Goal: Entertainment & Leisure: Consume media (video, audio)

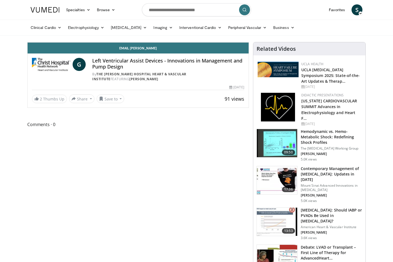
click at [146, 50] on icon "Video Player" at bounding box center [138, 42] width 15 height 15
click at [66, 31] on div "Progress Bar" at bounding box center [63, 30] width 14 height 2
click at [75, 31] on div "Loaded : 19.25% 03:54 04:24" at bounding box center [138, 28] width 221 height 5
click at [88, 31] on div "Loaded : 19.25% 05:11 05:10" at bounding box center [138, 30] width 221 height 2
click at [101, 31] on div "Loaded : 24.44% 05:14 05:57" at bounding box center [138, 30] width 221 height 2
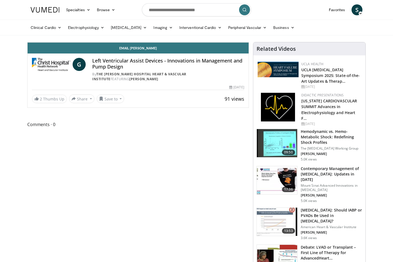
click at [109, 31] on div "Loaded : 27.32% 06:00 06:26" at bounding box center [138, 30] width 221 height 2
click at [123, 42] on div "10 seconds Tap to unmute" at bounding box center [138, 42] width 221 height 0
click at [129, 31] on div "Loaded : 30.91% 06:28 07:36" at bounding box center [138, 28] width 221 height 5
click at [145, 31] on div "Loaded : 33.78% 07:36 08:32" at bounding box center [138, 30] width 221 height 2
click at [146, 50] on icon "Video Player" at bounding box center [138, 42] width 15 height 15
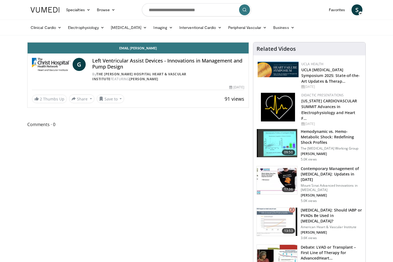
click at [169, 31] on div "Loaded : 44.57% 09:59 09:58" at bounding box center [138, 30] width 221 height 2
click at [180, 42] on div "10 seconds Tap to unmute" at bounding box center [138, 42] width 221 height 0
click at [146, 50] on icon "Video Player" at bounding box center [138, 42] width 15 height 15
click at [185, 31] on div "Loaded : 46.00% 10:12 10:55" at bounding box center [138, 30] width 221 height 2
click at [204, 42] on div "10 seconds Tap to unmute" at bounding box center [138, 42] width 221 height 0
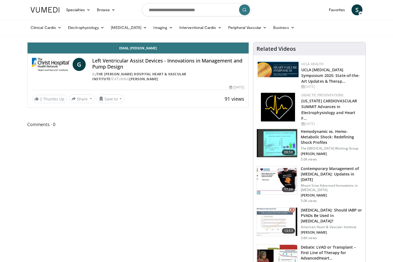
click at [146, 50] on icon "Video Player" at bounding box center [138, 42] width 15 height 15
click at [202, 31] on div "Loaded : 0.00% 10:55 11:54" at bounding box center [138, 30] width 221 height 2
click at [219, 42] on div "10 seconds Tap to unmute" at bounding box center [138, 42] width 221 height 0
click at [146, 50] on icon "Video Player" at bounding box center [138, 42] width 15 height 15
click at [188, 42] on div "10 seconds Tap to unmute" at bounding box center [138, 42] width 221 height 0
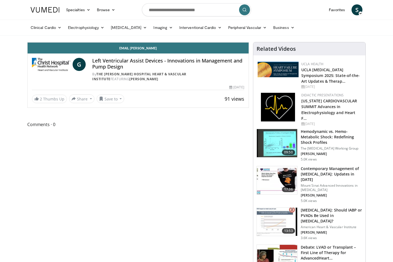
click at [188, 42] on div "10 seconds Tap to unmute" at bounding box center [138, 42] width 221 height 0
click at [232, 31] on div "Loaded : 57.50% 12:24 13:40" at bounding box center [138, 28] width 221 height 5
click at [249, 42] on div "10 seconds Tap to unmute" at bounding box center [138, 42] width 221 height 0
click at [249, 31] on div "Loaded : 62.53% 13:58 15:26" at bounding box center [138, 30] width 221 height 2
click at [146, 50] on icon "Video Player" at bounding box center [138, 42] width 15 height 15
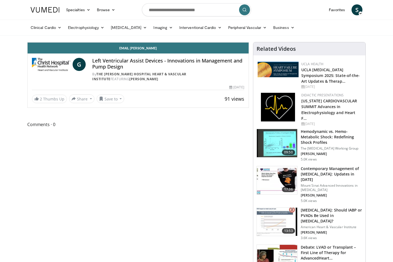
click at [249, 31] on div "Loaded : 69.00% 15:32 16:50" at bounding box center [138, 30] width 221 height 2
click at [249, 31] on div "Loaded : 0.00% 18:12 18:12" at bounding box center [138, 30] width 221 height 2
click at [214, 31] on div "Progress Bar" at bounding box center [207, 30] width 13 height 2
click at [249, 31] on div "Loaded : 86.26% 19:15 19:55" at bounding box center [138, 30] width 221 height 2
click at [249, 31] on div "Loaded : 87.70% 19:59 20:34" at bounding box center [138, 30] width 221 height 2
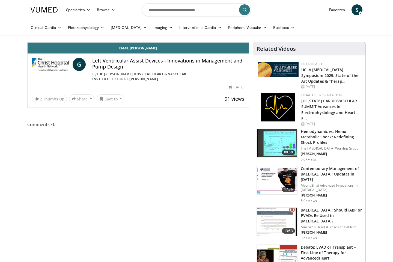
click at [249, 31] on div "Loaded : 89.85% 20:41 21:11" at bounding box center [138, 30] width 221 height 2
click at [249, 31] on div "Loaded : 98.40% 21:48 22:07" at bounding box center [138, 30] width 221 height 2
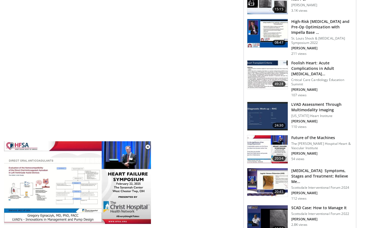
scroll to position [399, 0]
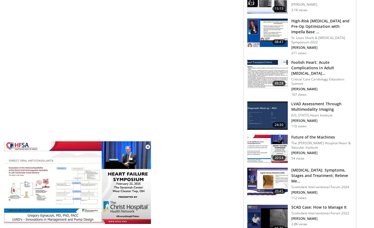
click at [309, 102] on h3 "LVAD Assessment Through Multimodality Imaging" at bounding box center [322, 106] width 61 height 11
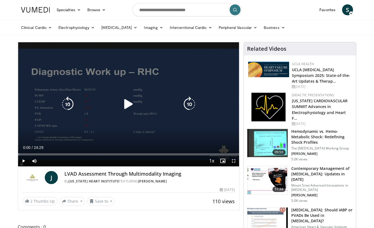
click at [126, 106] on icon "Video Player" at bounding box center [128, 104] width 15 height 15
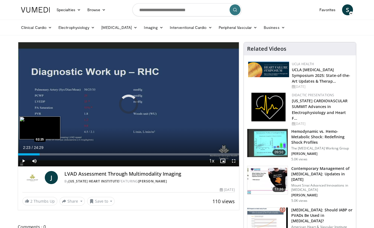
click at [40, 154] on div "Loaded : 1.35% 02:23 02:25" at bounding box center [128, 155] width 221 height 2
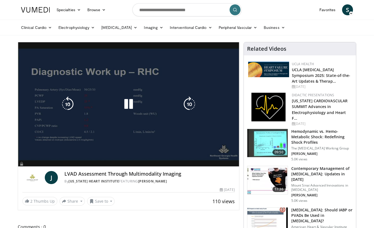
click at [73, 164] on div "Loaded : 10.80% 02:25 06:06" at bounding box center [128, 165] width 221 height 2
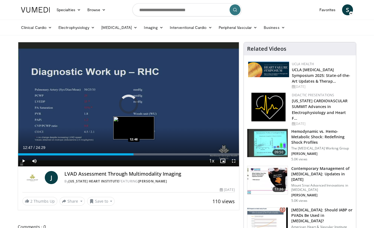
click at [134, 154] on div "Loaded : 34.44% 07:23 12:48" at bounding box center [128, 155] width 221 height 2
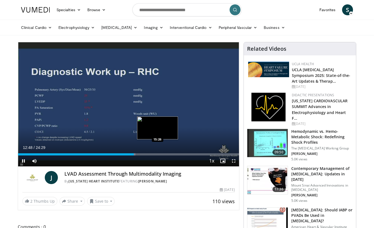
click at [158, 154] on div "Loaded : 53.10% 12:48 15:26" at bounding box center [128, 155] width 221 height 2
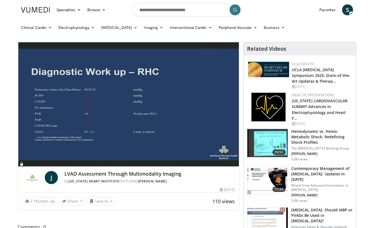
click at [178, 154] on div "10 seconds Tap to unmute" at bounding box center [128, 104] width 221 height 124
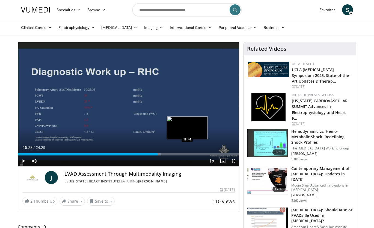
click at [187, 154] on div "Loaded : 64.67% 15:28 18:44" at bounding box center [128, 155] width 221 height 2
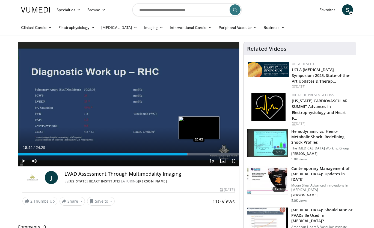
click at [199, 154] on div "Loaded : 76.92% 18:44 20:02" at bounding box center [128, 155] width 221 height 2
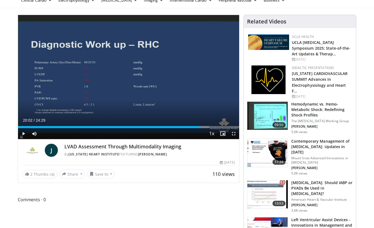
scroll to position [19, 0]
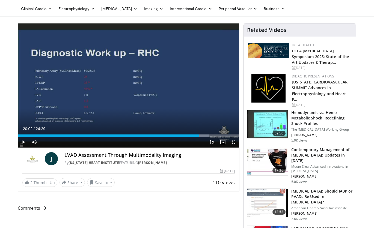
click at [236, 213] on div "Comments 0" at bounding box center [129, 211] width 222 height 13
